Goal: Transaction & Acquisition: Obtain resource

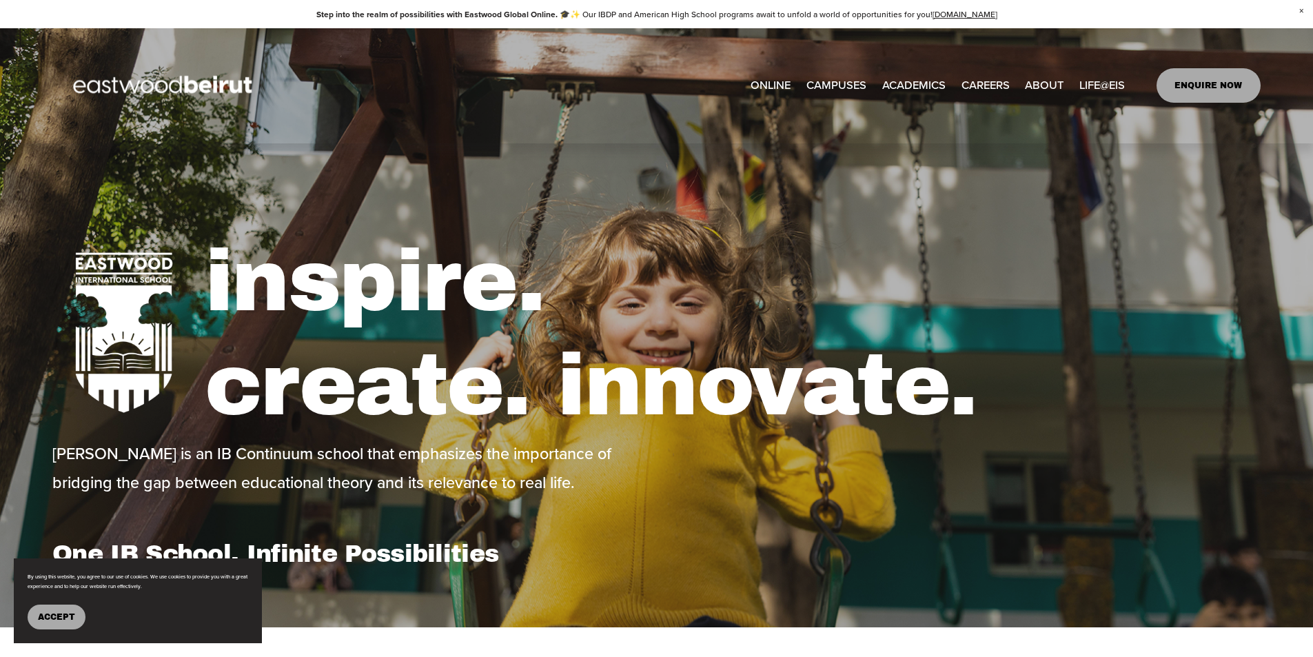
click at [77, 627] on button "Accept" at bounding box center [57, 617] width 58 height 25
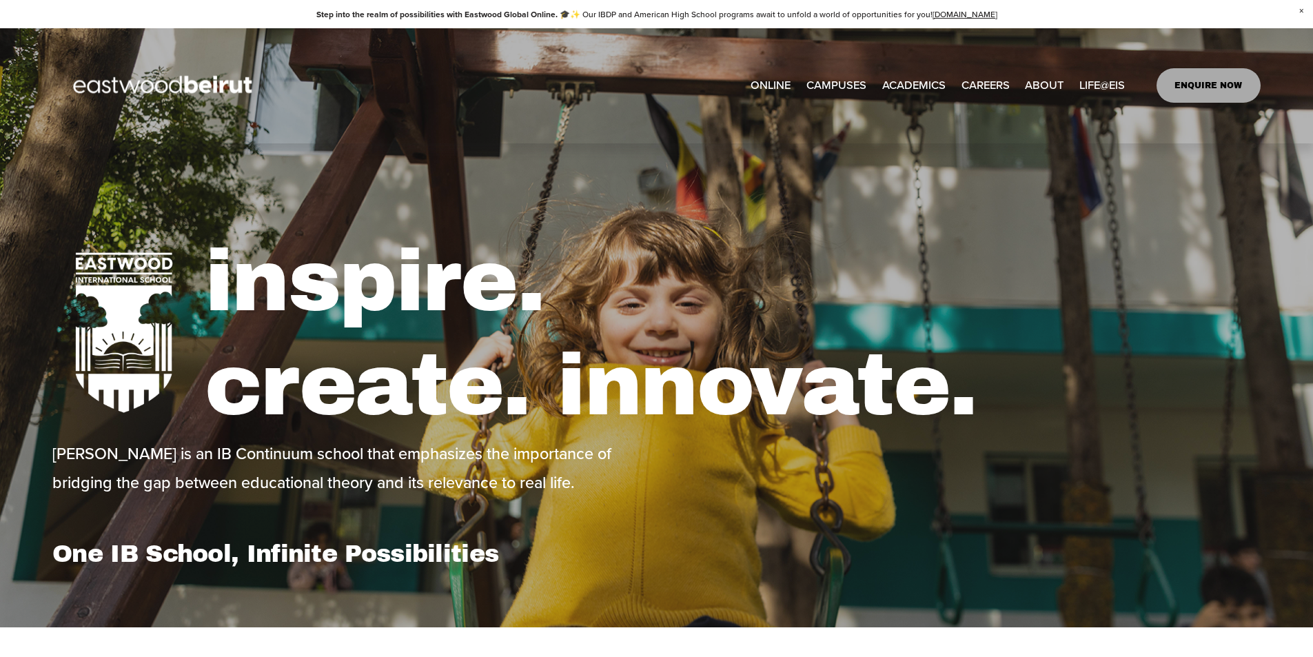
click at [0, 0] on span "IB-DP Program" at bounding box center [0, 0] width 0 height 0
type input "*****"
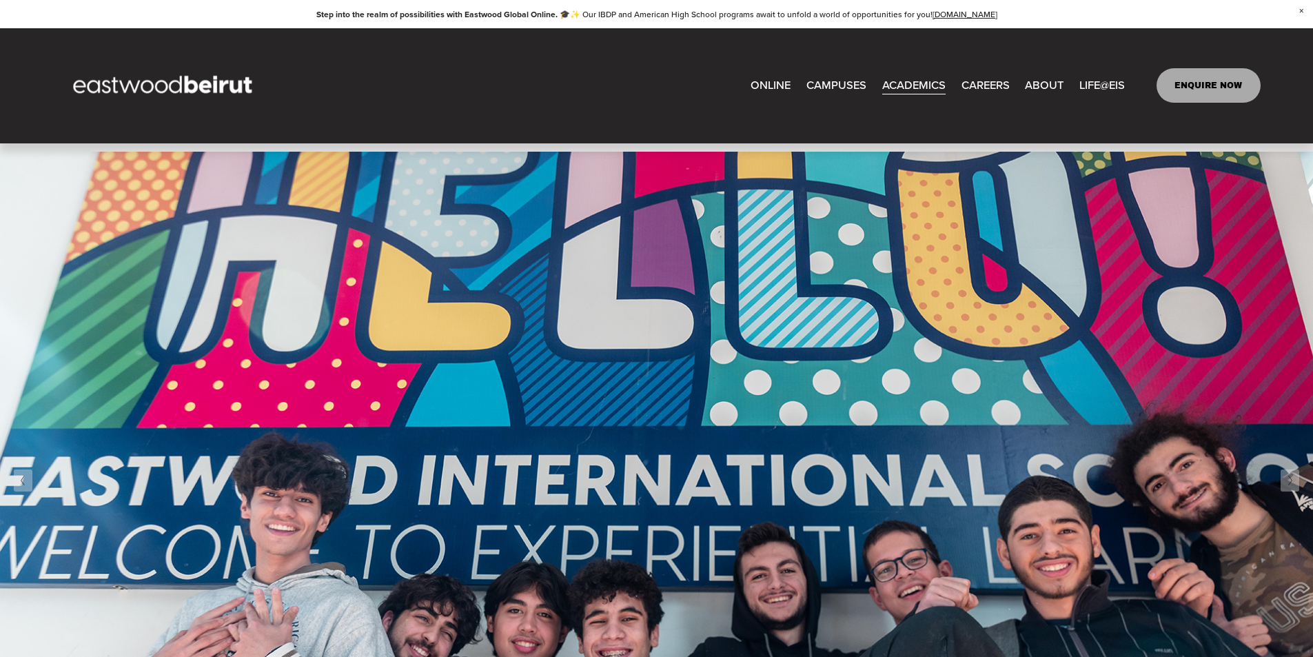
scroll to position [2206, 0]
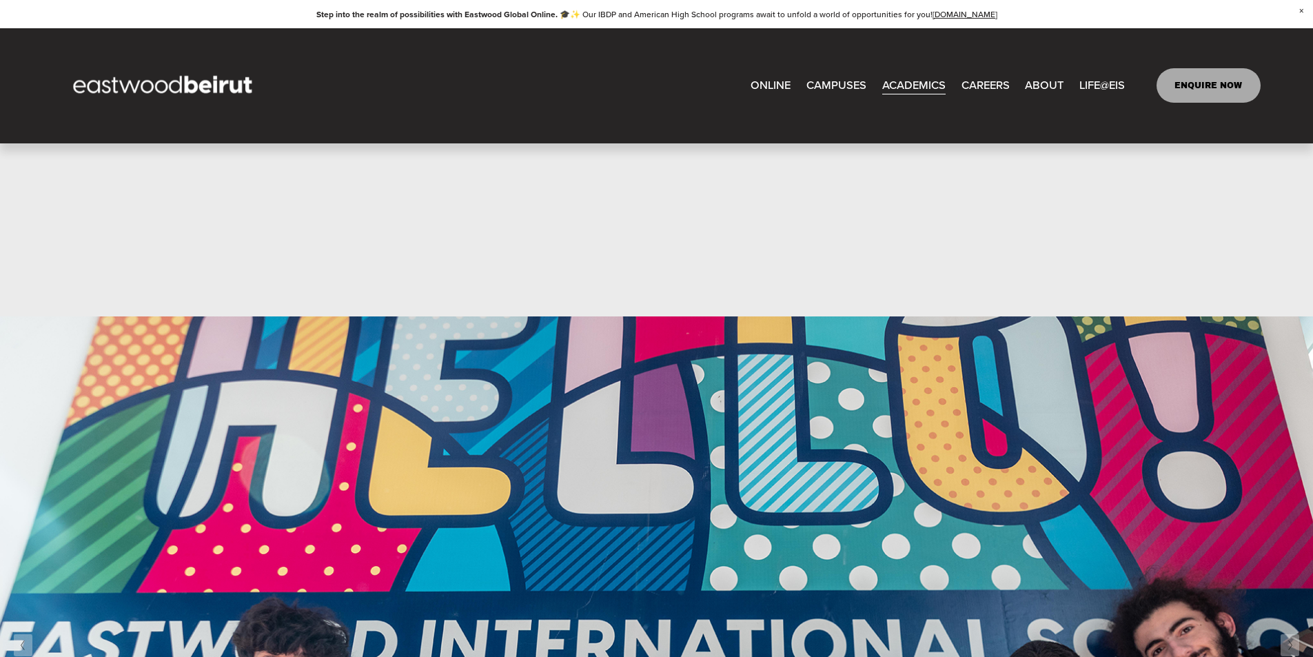
click at [0, 0] on span "After-school Activities" at bounding box center [0, 0] width 0 height 0
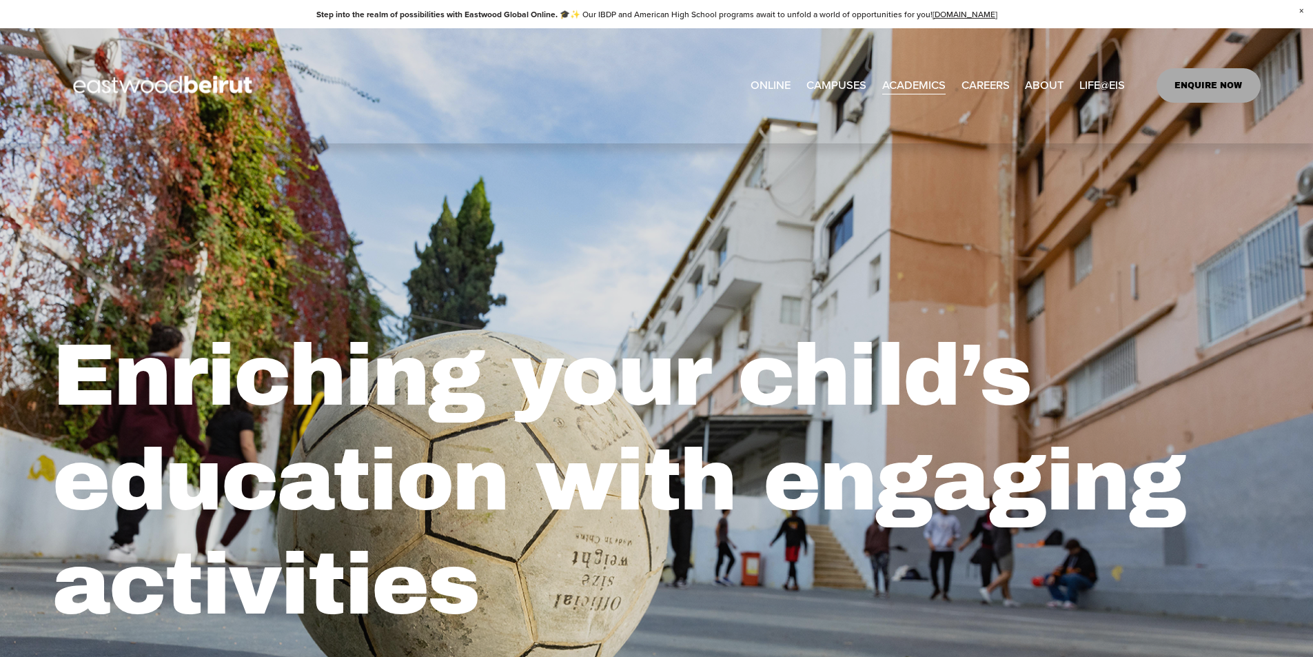
click at [979, 88] on link "CAREERS" at bounding box center [986, 85] width 48 height 23
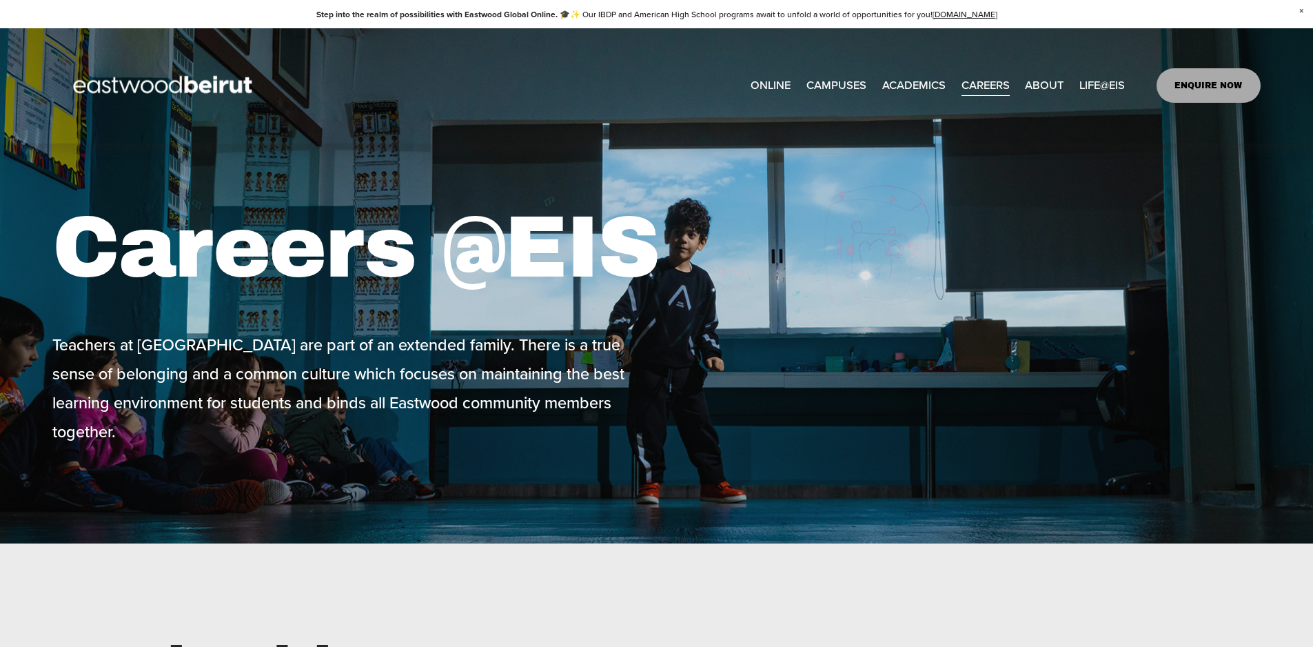
click at [999, 86] on link "CAREERS" at bounding box center [986, 85] width 48 height 23
click at [996, 87] on link "CAREERS" at bounding box center [986, 85] width 48 height 23
click at [978, 91] on link "CAREERS" at bounding box center [986, 85] width 48 height 23
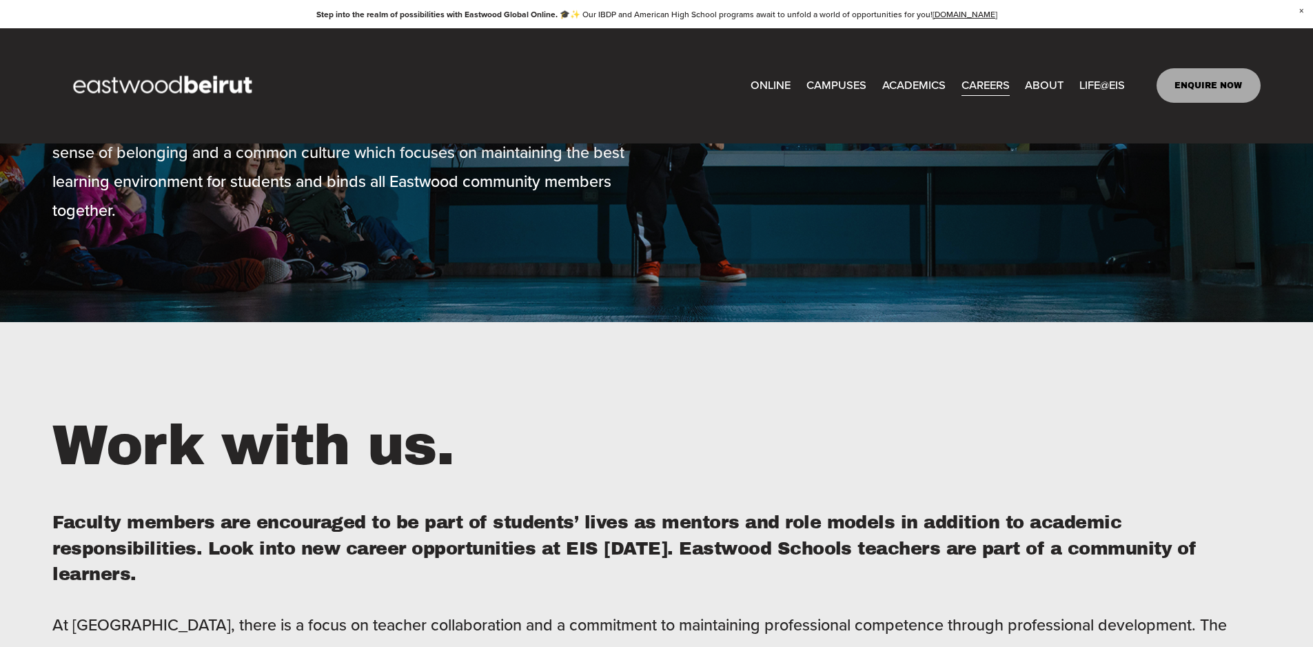
scroll to position [69, 0]
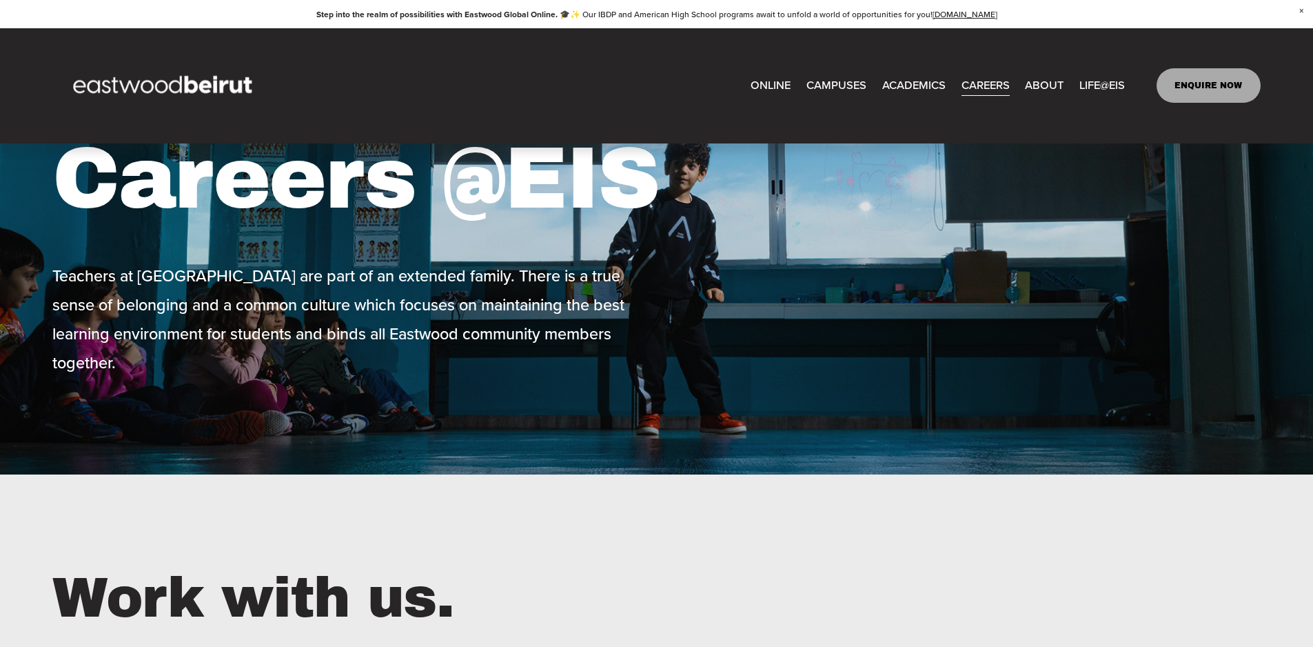
click at [1100, 79] on span "LIFE@EIS" at bounding box center [1102, 85] width 45 height 21
click at [0, 0] on span "Building+Facilities" at bounding box center [0, 0] width 0 height 0
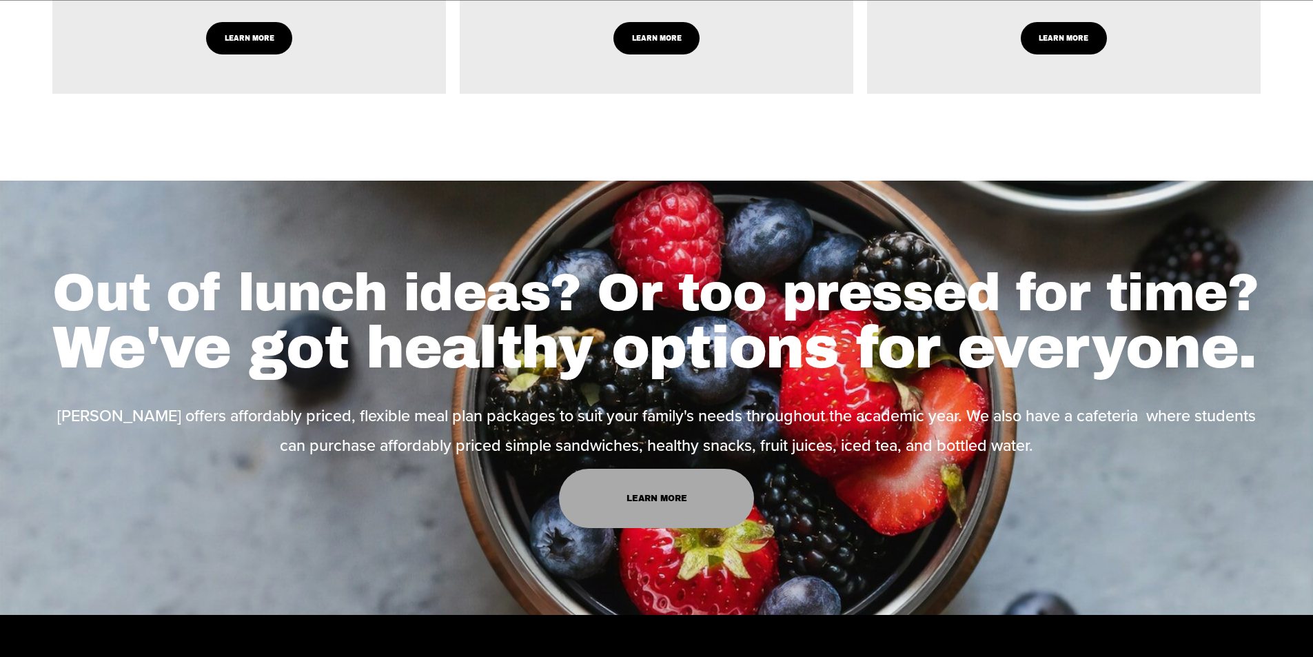
scroll to position [2620, 0]
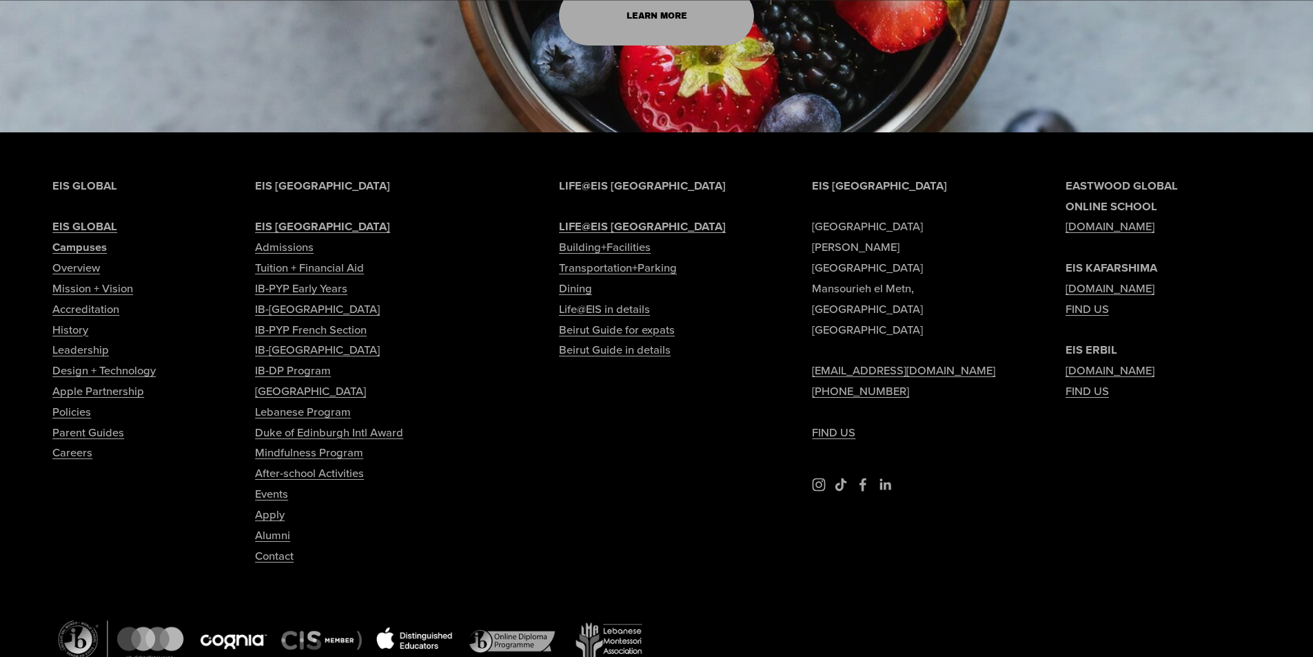
click at [311, 279] on link "Tuition + Financial Aid" at bounding box center [309, 268] width 109 height 21
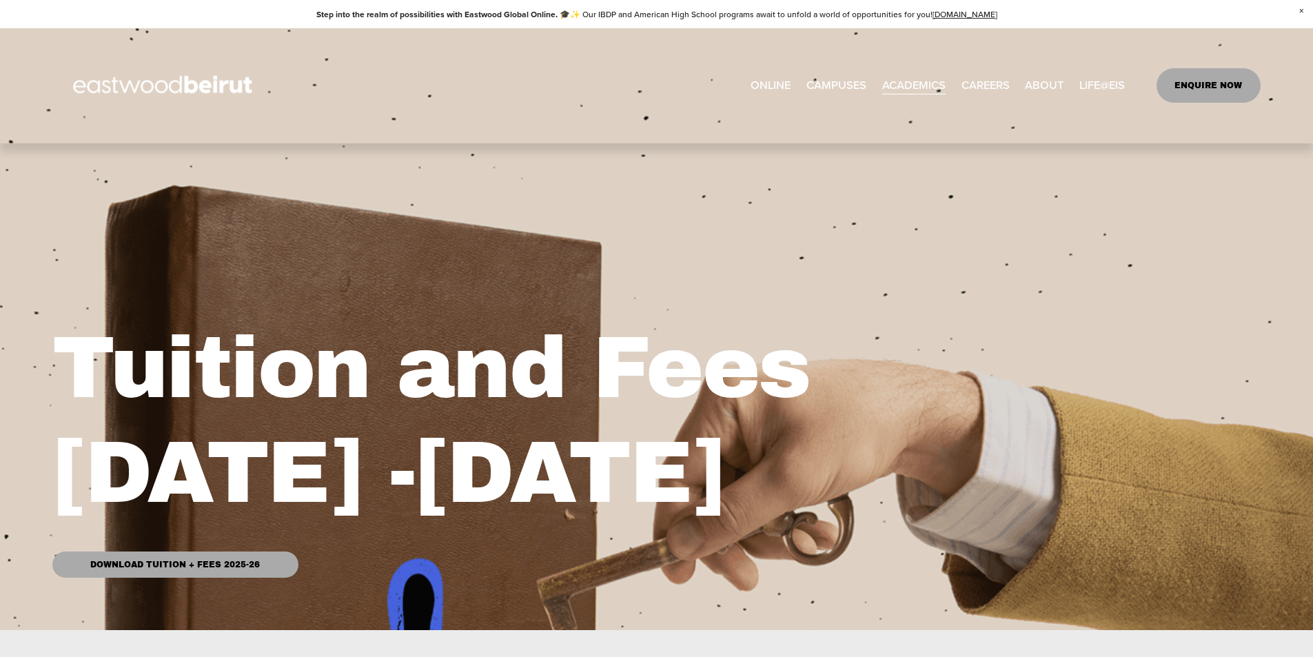
click at [176, 561] on link "Download Tuition + Fees 2025-26" at bounding box center [174, 565] width 245 height 26
